Goal: Task Accomplishment & Management: Complete application form

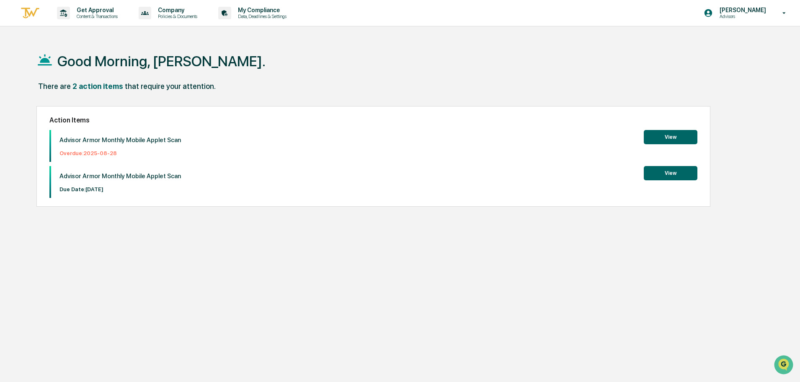
click at [667, 140] on button "View" at bounding box center [671, 137] width 54 height 14
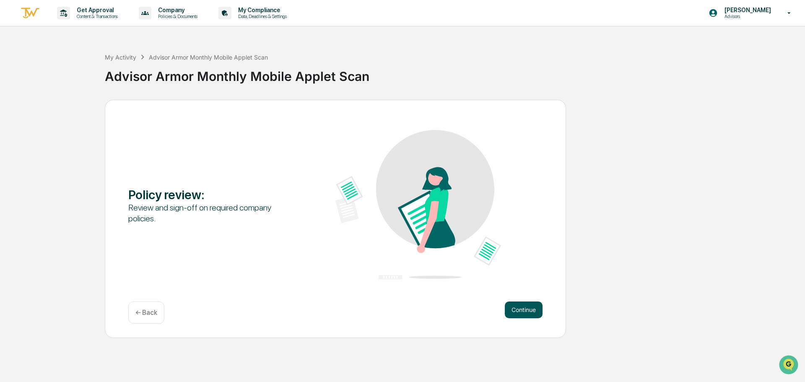
click at [527, 310] on button "Continue" at bounding box center [524, 309] width 38 height 17
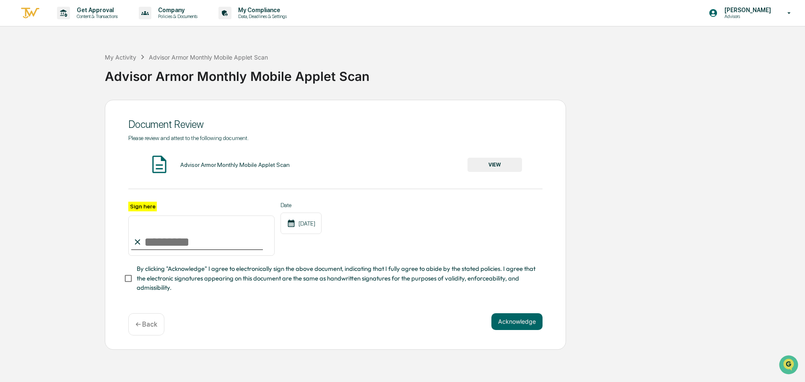
click at [208, 227] on input "Sign here" at bounding box center [201, 235] width 146 height 40
type input "**********"
click at [507, 168] on button "VIEW" at bounding box center [494, 165] width 54 height 14
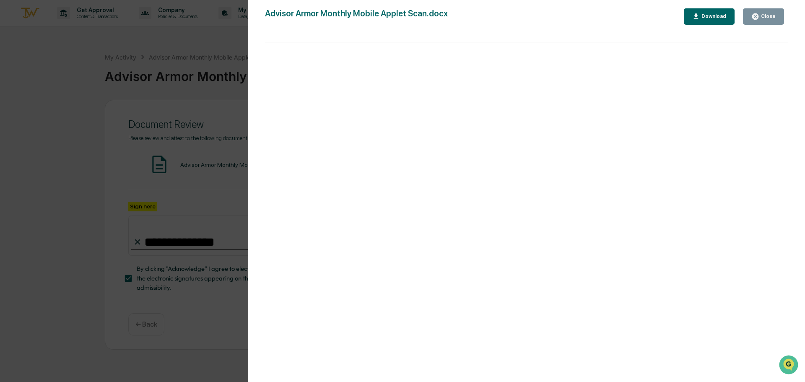
click at [769, 14] on div "Close" at bounding box center [767, 16] width 16 height 6
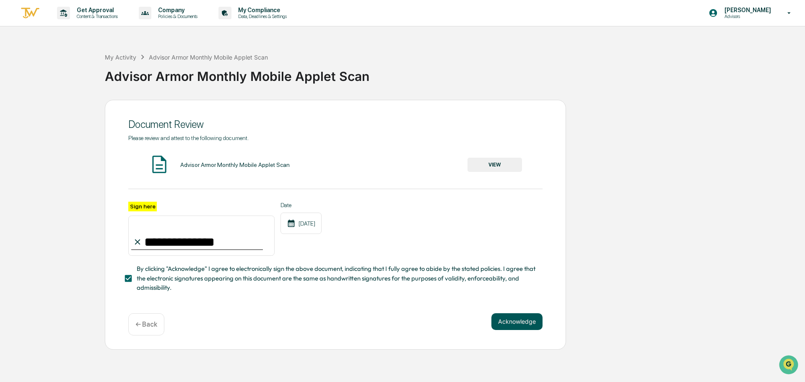
click at [509, 327] on button "Acknowledge" at bounding box center [516, 321] width 51 height 17
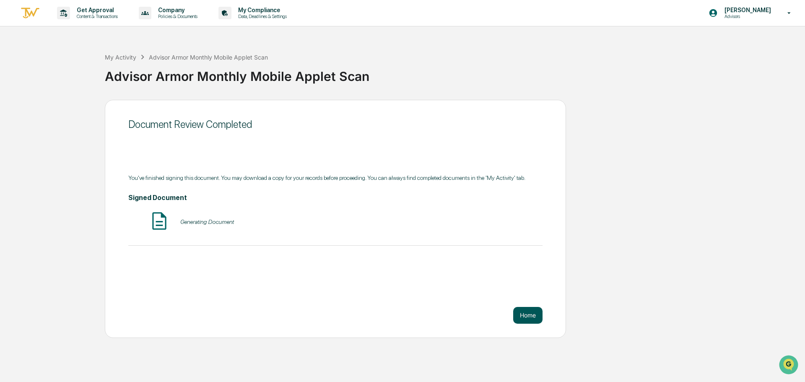
click at [522, 311] on button "Home" at bounding box center [527, 315] width 29 height 17
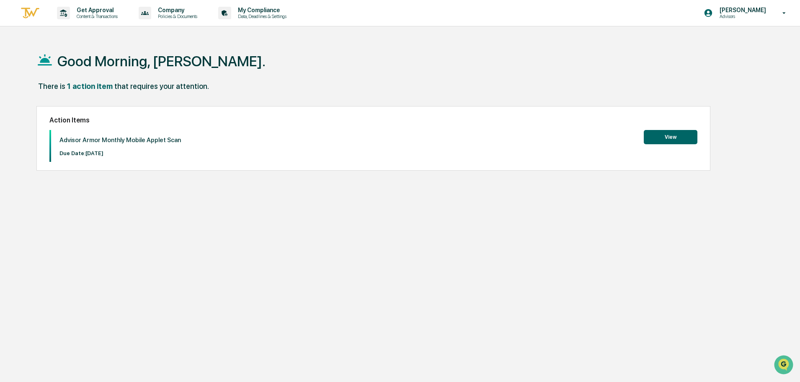
click at [683, 135] on button "View" at bounding box center [671, 137] width 54 height 14
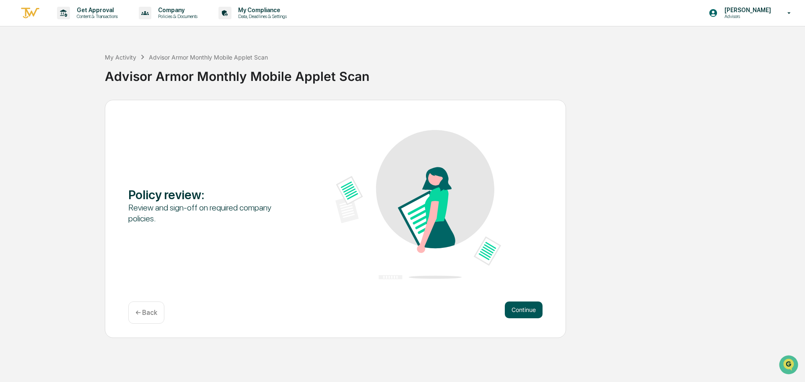
click at [533, 308] on button "Continue" at bounding box center [524, 309] width 38 height 17
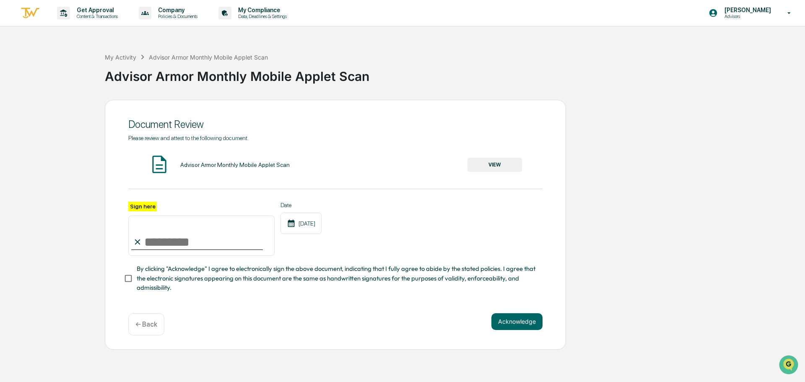
click at [258, 238] on input "Sign here" at bounding box center [201, 235] width 146 height 40
type input "**********"
click at [495, 165] on button "VIEW" at bounding box center [494, 165] width 54 height 14
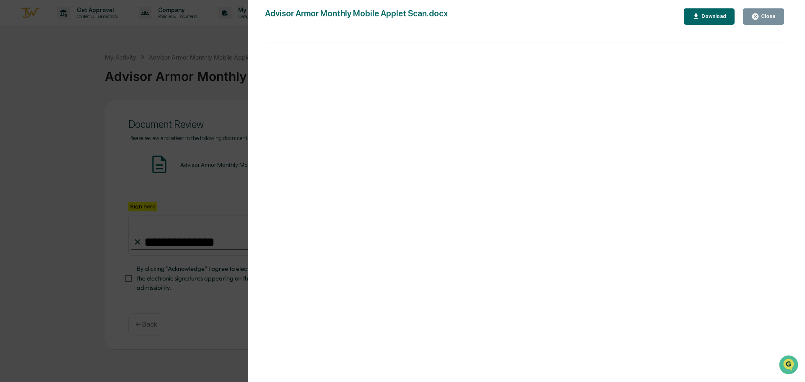
click at [767, 12] on button "Close" at bounding box center [763, 16] width 41 height 16
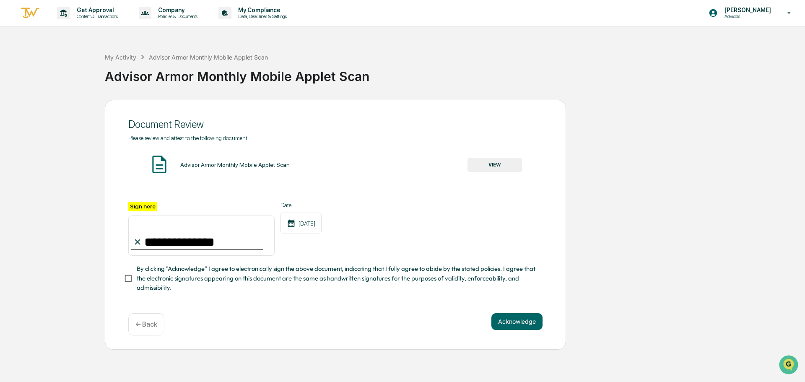
click at [145, 284] on span "By clicking "Acknowledge" I agree to electronically sign the above document, in…" at bounding box center [336, 278] width 399 height 28
click at [509, 327] on button "Acknowledge" at bounding box center [516, 321] width 51 height 17
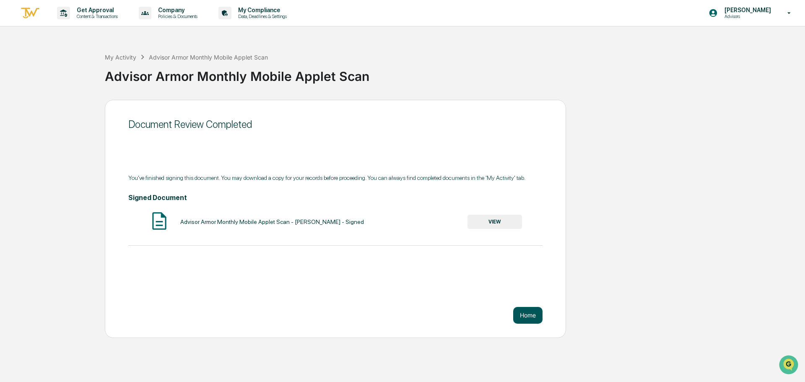
click at [527, 309] on button "Home" at bounding box center [527, 315] width 29 height 17
